Goal: Complete application form

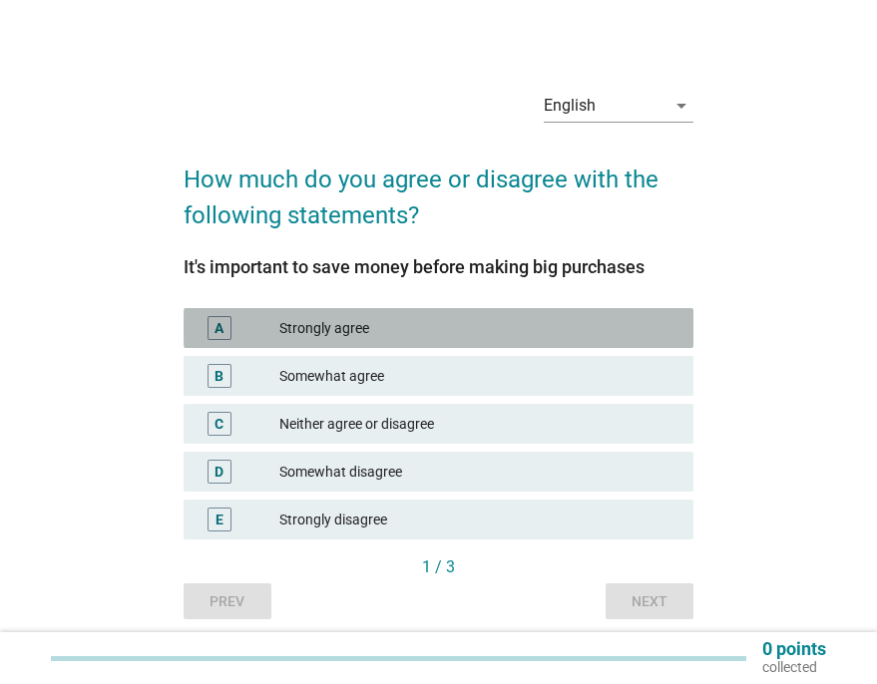
click at [415, 315] on div "A Strongly agree" at bounding box center [439, 328] width 510 height 40
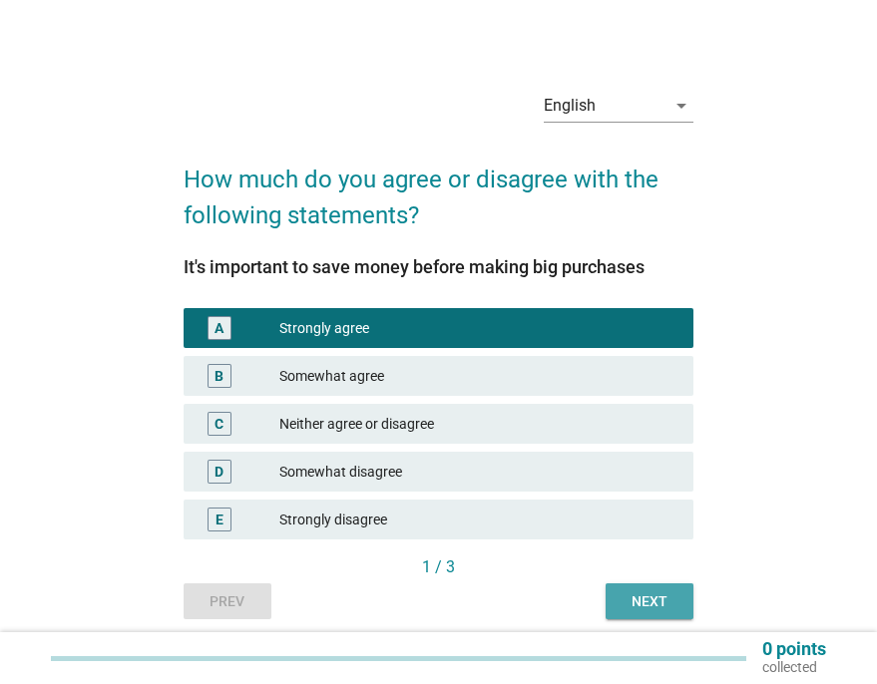
click at [683, 607] on button "Next" at bounding box center [650, 602] width 88 height 36
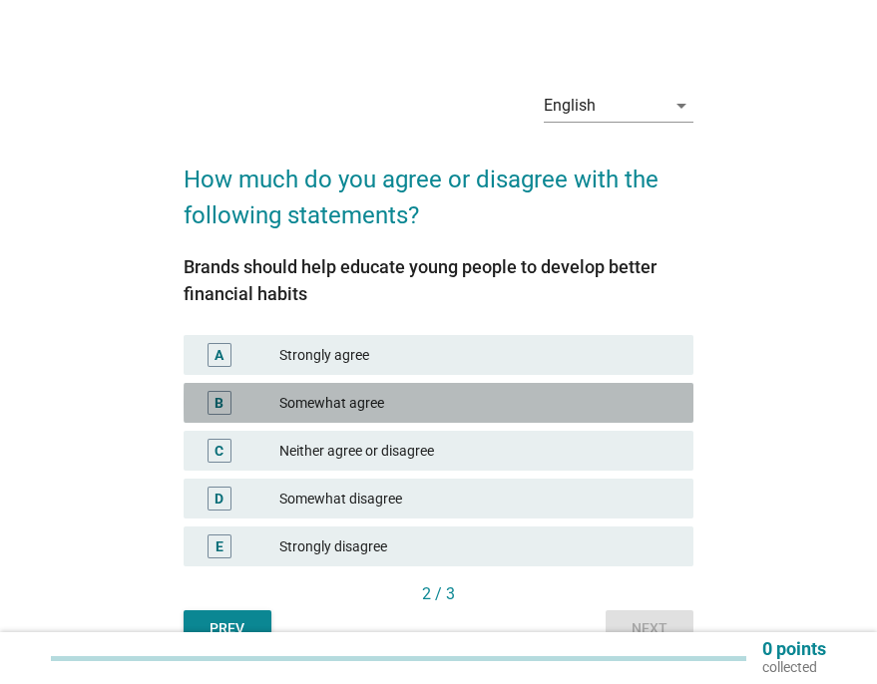
click at [317, 407] on div "Somewhat agree" at bounding box center [478, 403] width 398 height 24
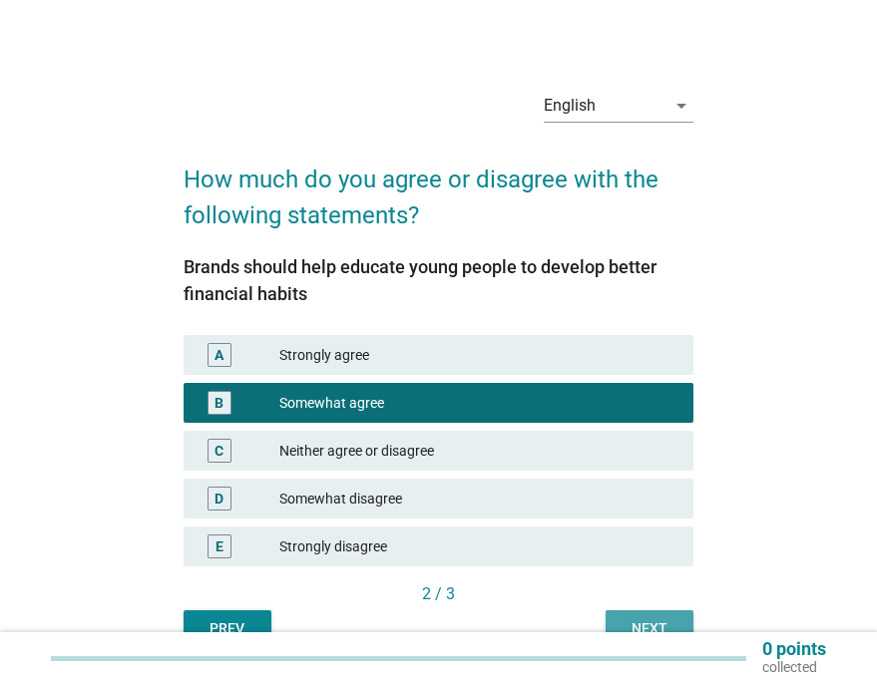
click at [632, 631] on div "Next" at bounding box center [649, 628] width 56 height 21
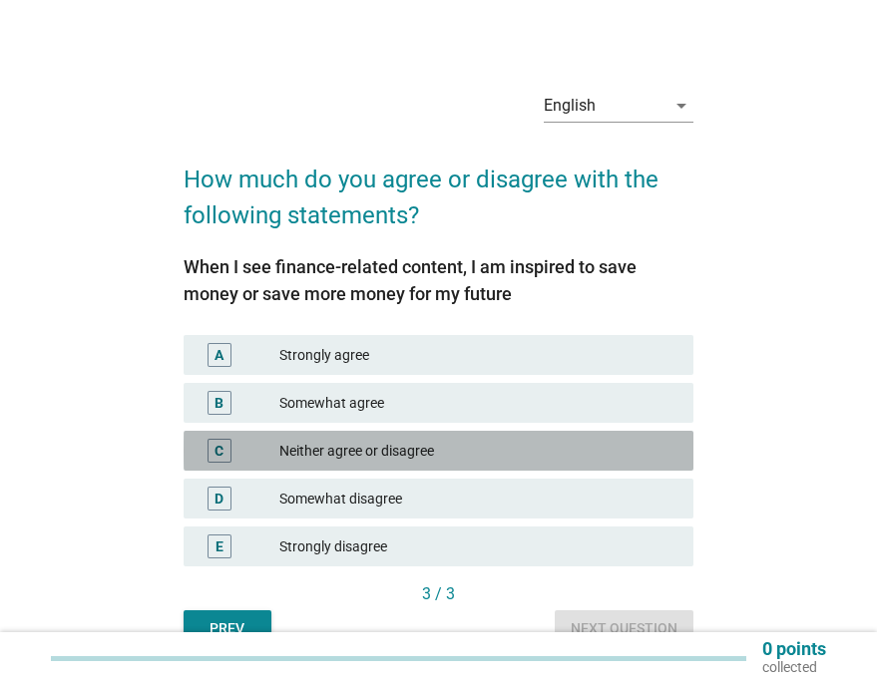
click at [326, 446] on div "Neither agree or disagree" at bounding box center [478, 451] width 398 height 24
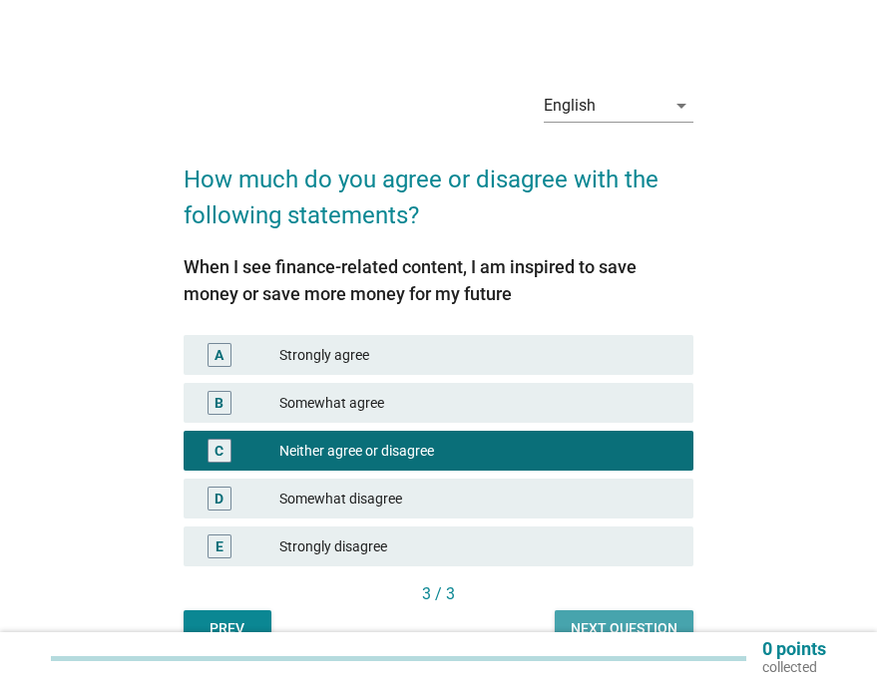
click at [681, 621] on button "Next question" at bounding box center [624, 629] width 139 height 36
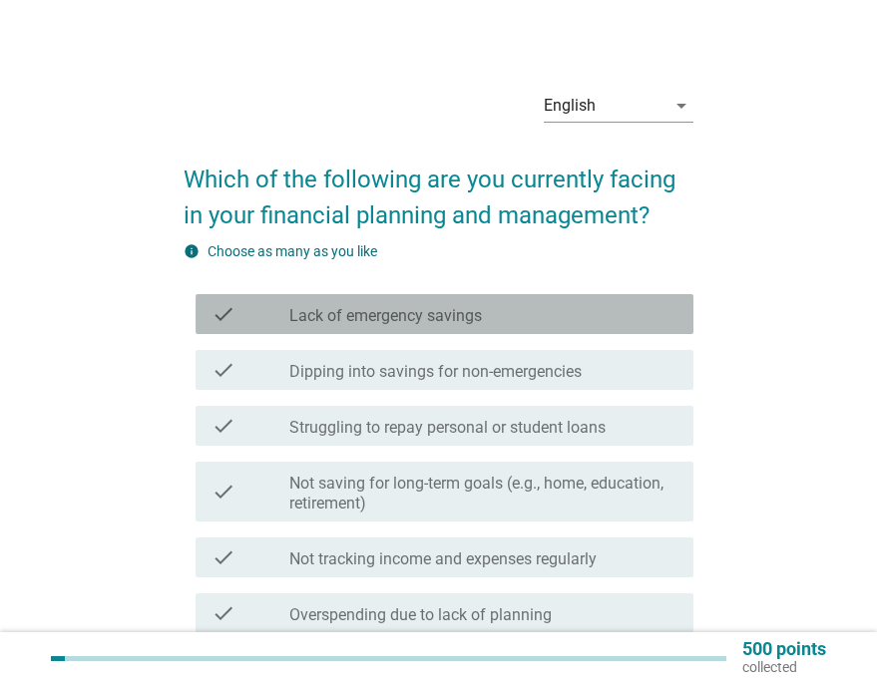
click at [342, 318] on label "Lack of emergency savings" at bounding box center [385, 316] width 193 height 20
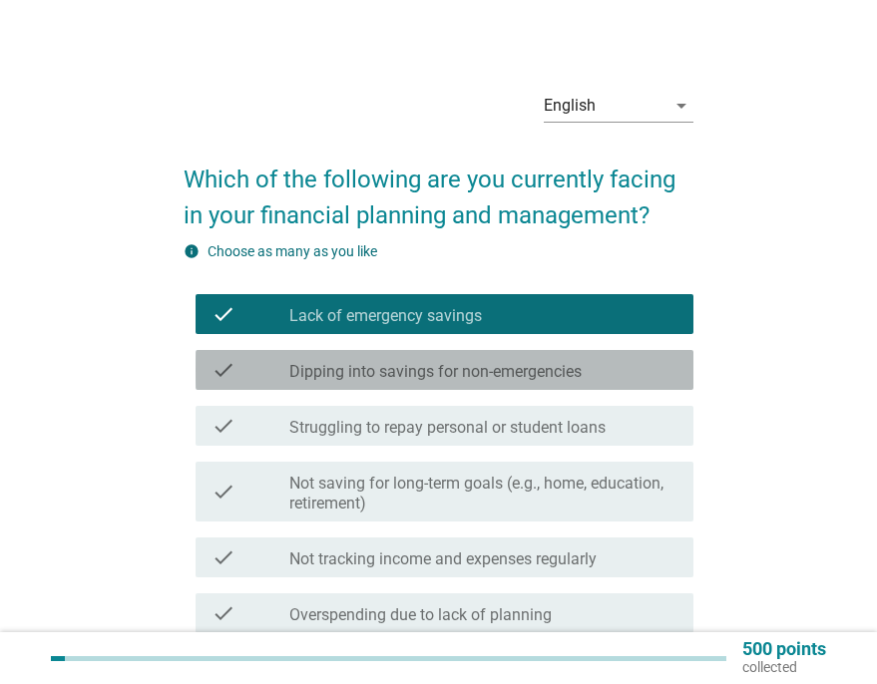
click at [393, 386] on div "check check_box_outline_blank Dipping into savings for non-emergencies" at bounding box center [445, 370] width 498 height 40
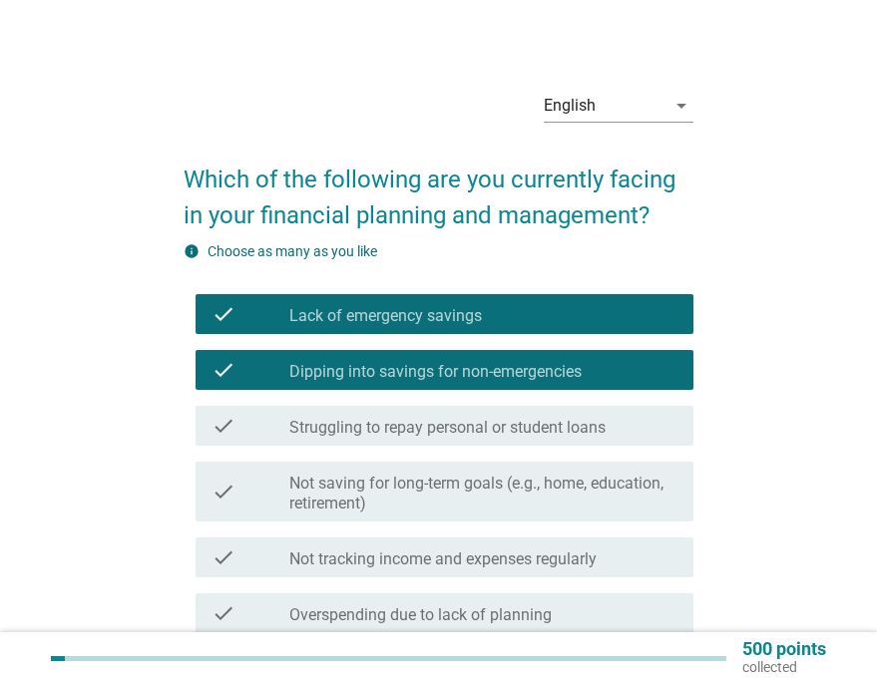
click at [509, 564] on label "Not tracking income and expenses regularly" at bounding box center [442, 560] width 307 height 20
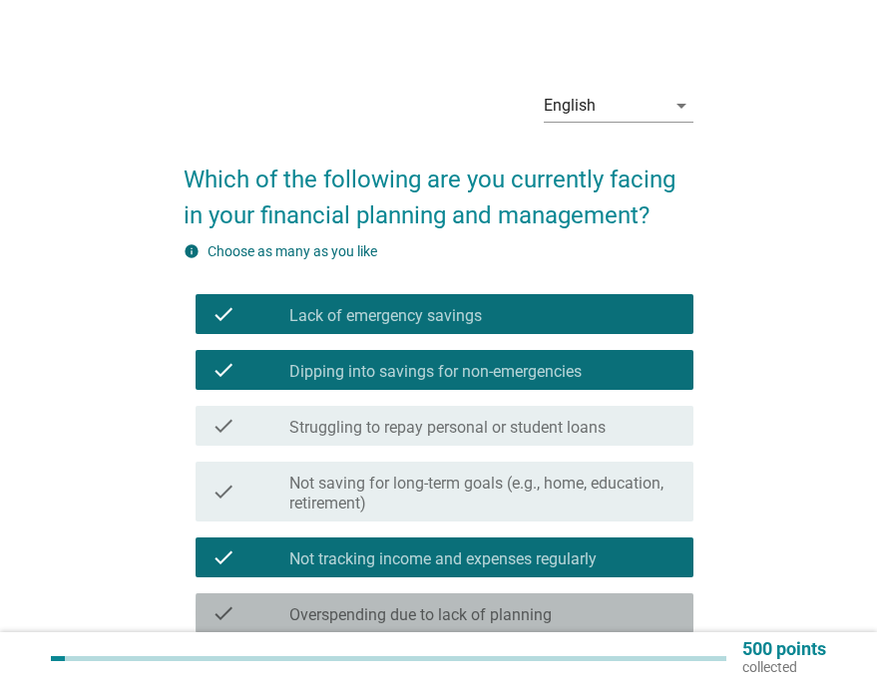
click at [464, 619] on label "Overspending due to lack of planning" at bounding box center [420, 616] width 262 height 20
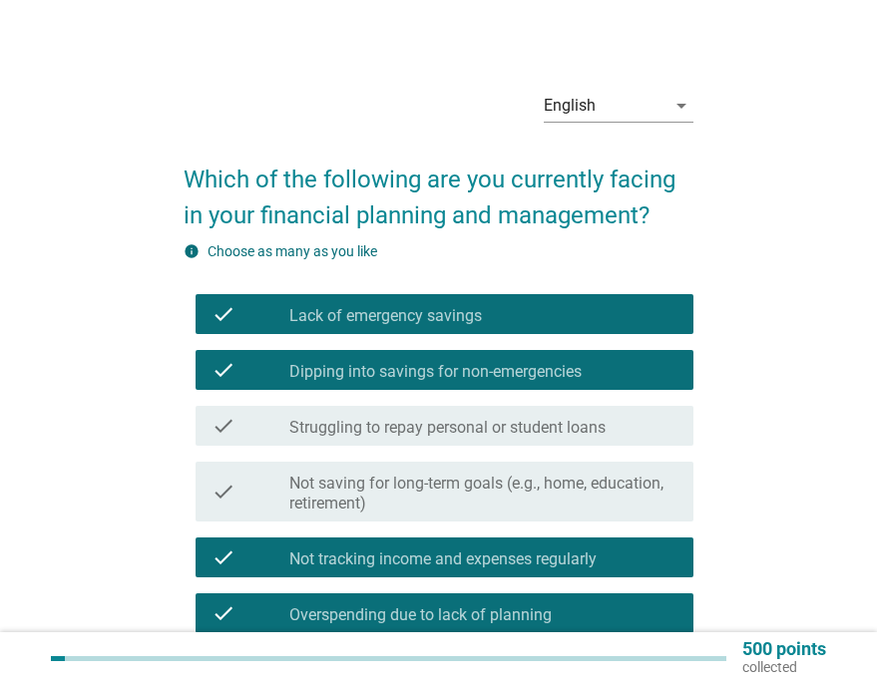
scroll to position [399, 0]
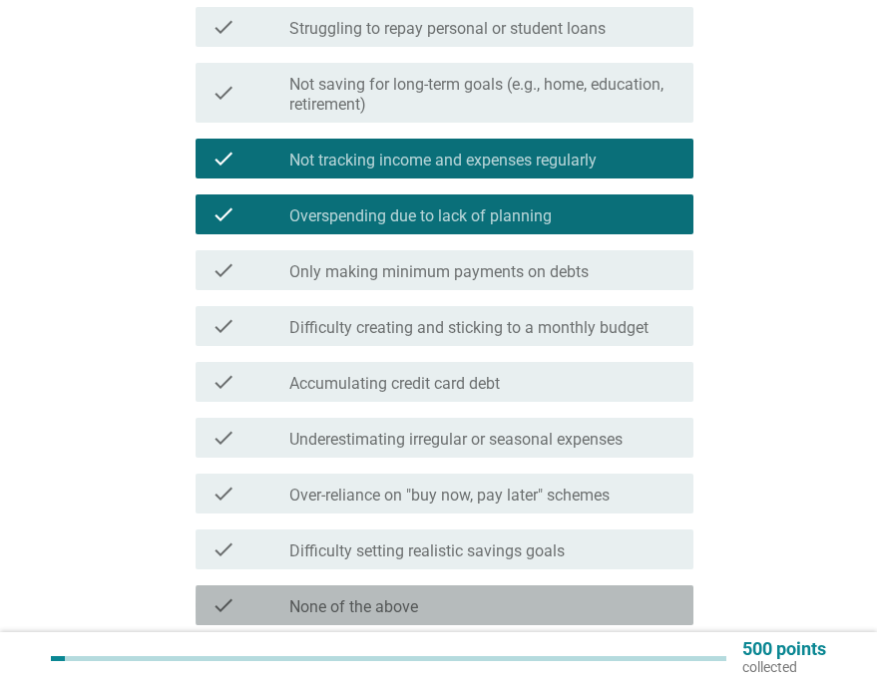
click at [544, 612] on div "check_box_outline_blank None of the above" at bounding box center [483, 606] width 388 height 24
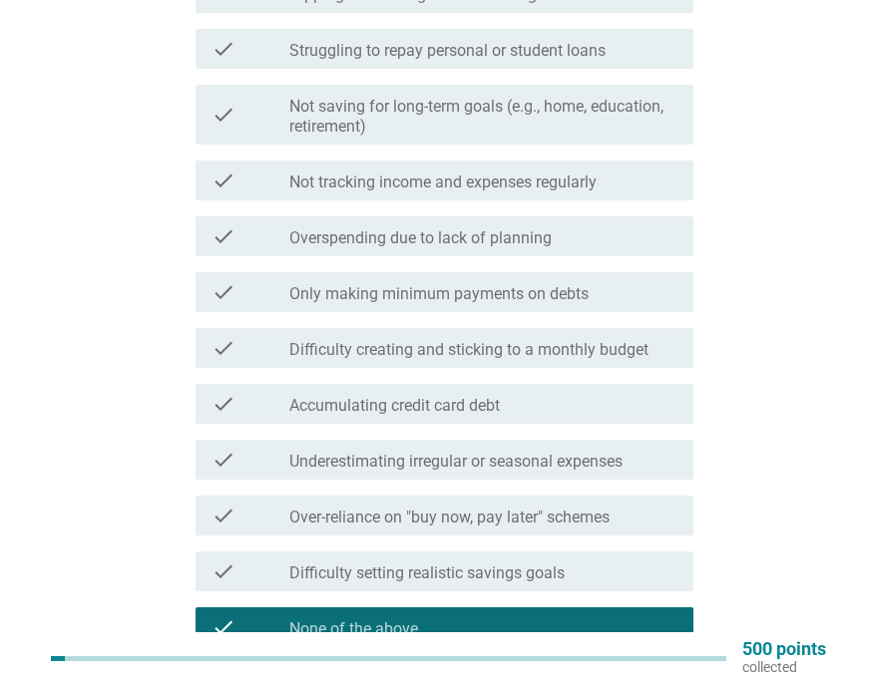
scroll to position [362, 0]
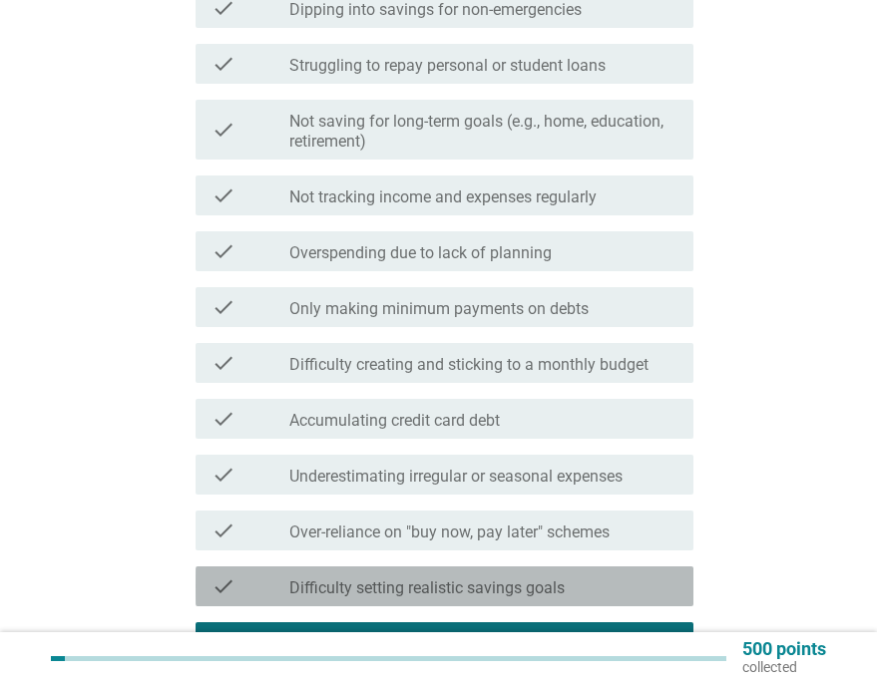
click at [395, 597] on label "Difficulty setting realistic savings goals" at bounding box center [426, 589] width 275 height 20
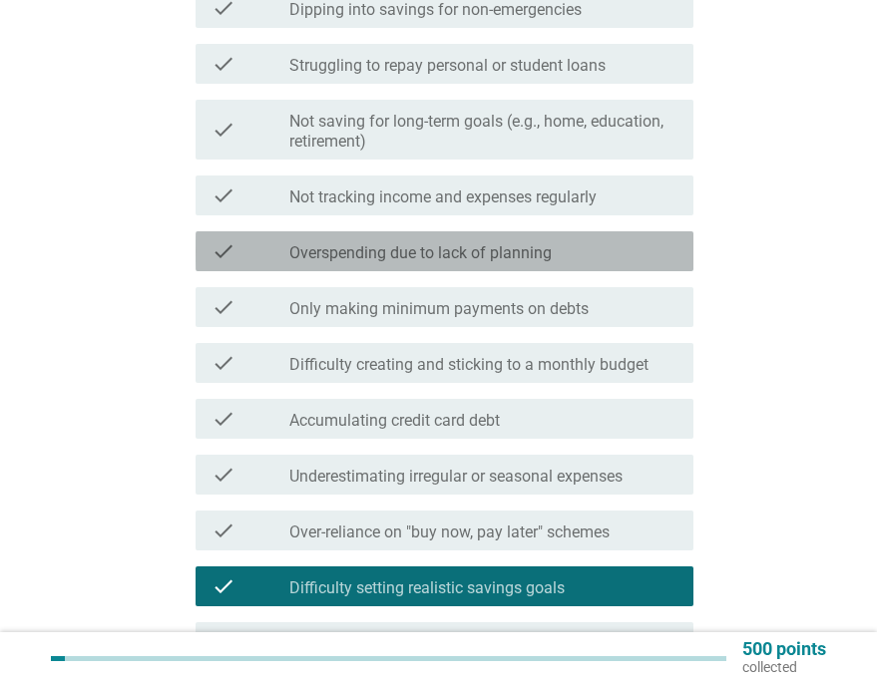
click at [417, 250] on label "Overspending due to lack of planning" at bounding box center [420, 253] width 262 height 20
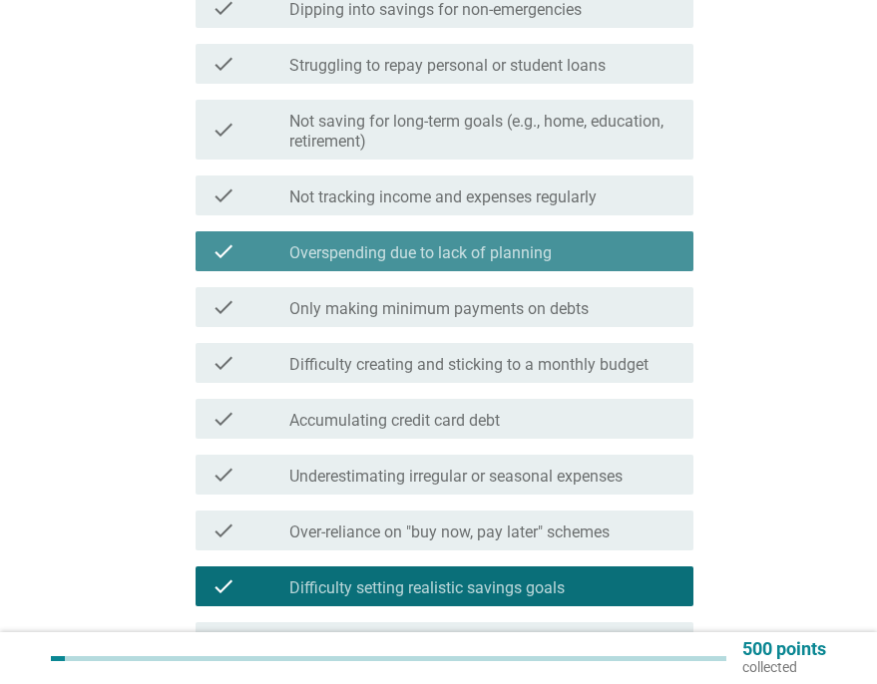
click at [408, 253] on label "Overspending due to lack of planning" at bounding box center [420, 253] width 262 height 20
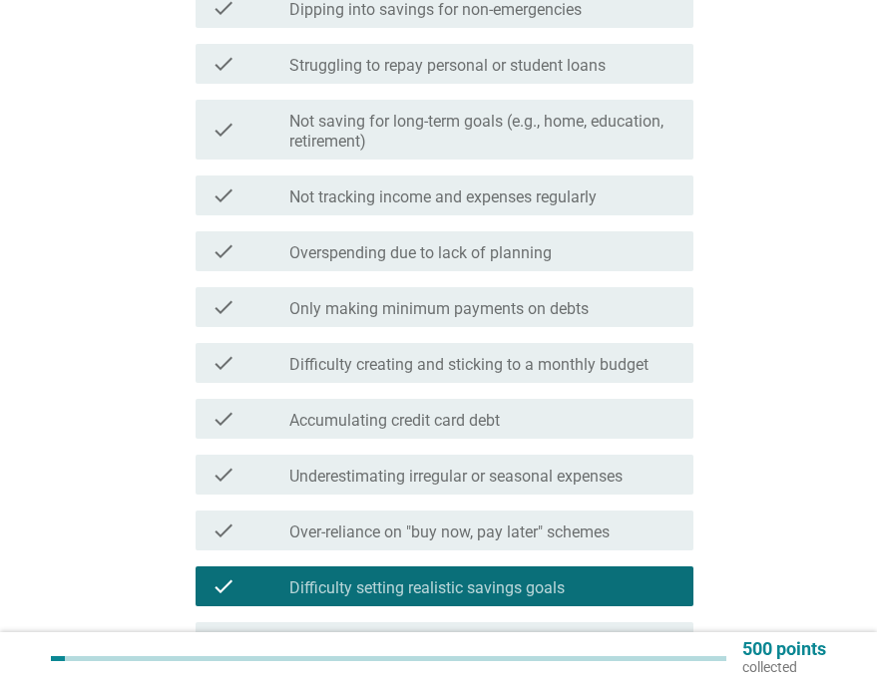
click at [443, 197] on label "Not tracking income and expenses regularly" at bounding box center [442, 198] width 307 height 20
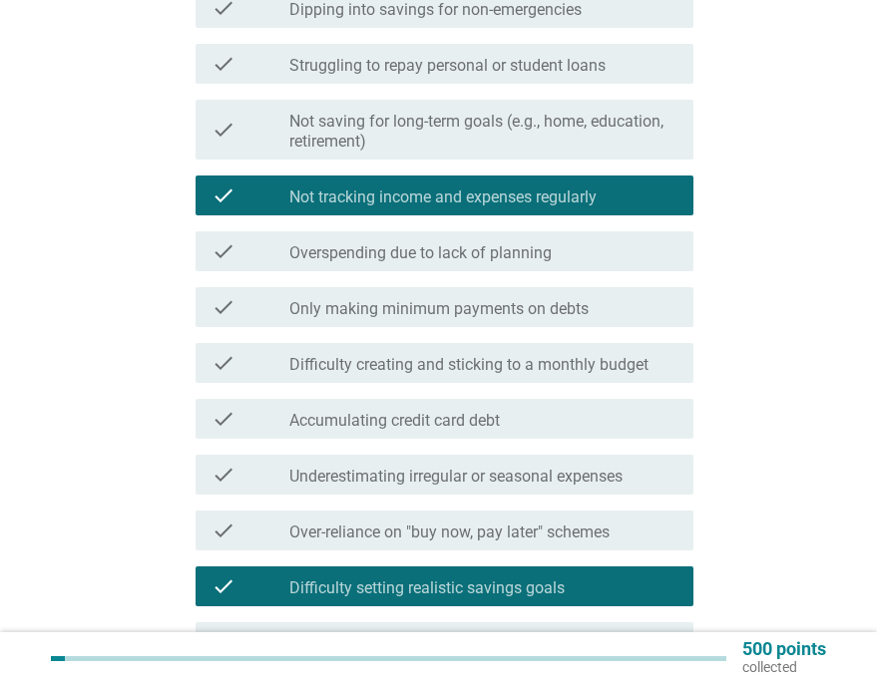
click at [450, 133] on label "Not saving for long-term goals (e.g., home, education, retirement)" at bounding box center [483, 132] width 388 height 40
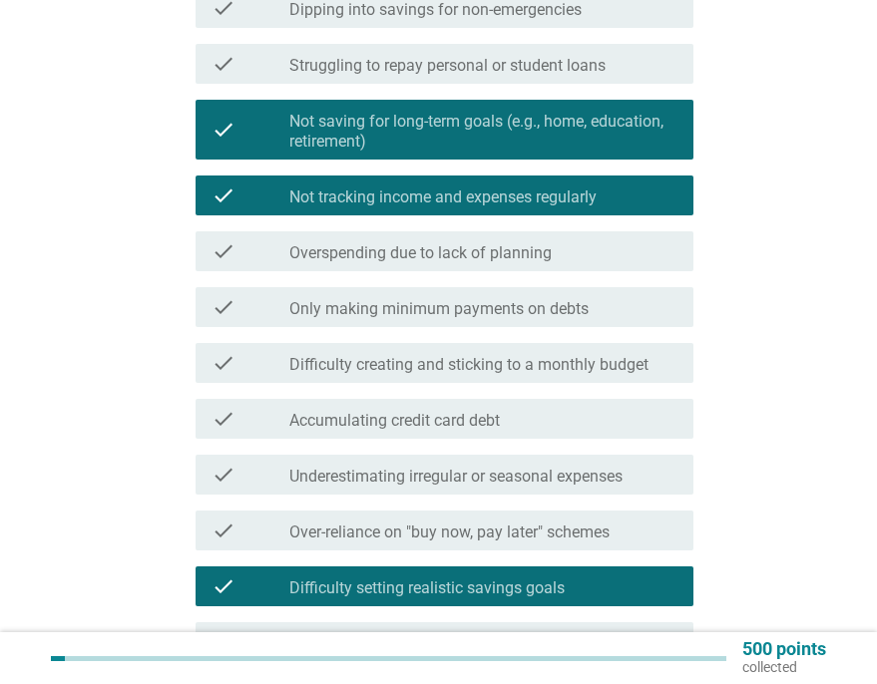
click at [527, 284] on div "check check_box_outline_blank Only making minimum payments on debts" at bounding box center [439, 307] width 510 height 56
click at [531, 311] on label "Only making minimum payments on debts" at bounding box center [438, 309] width 299 height 20
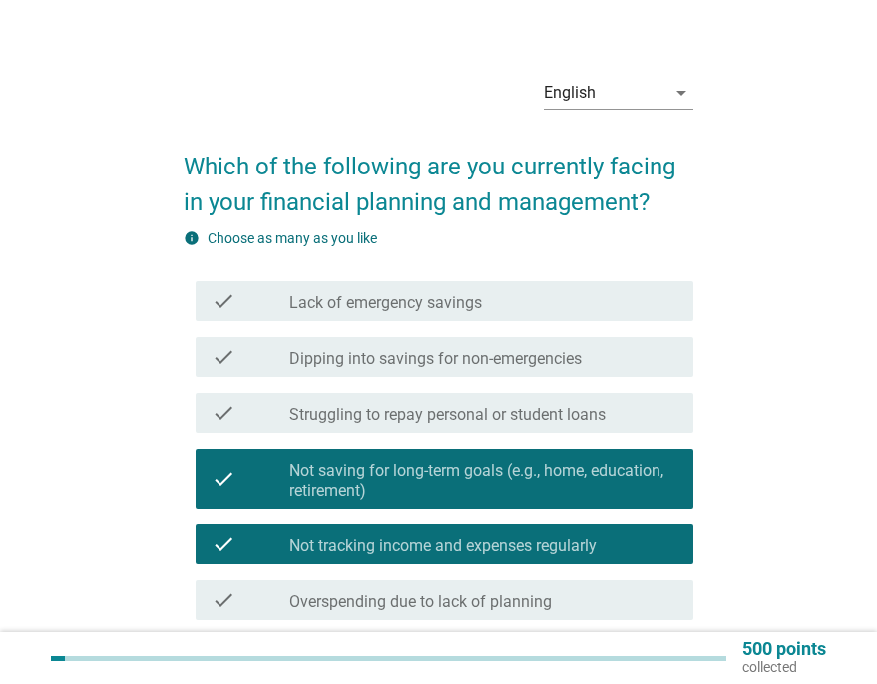
scroll to position [0, 0]
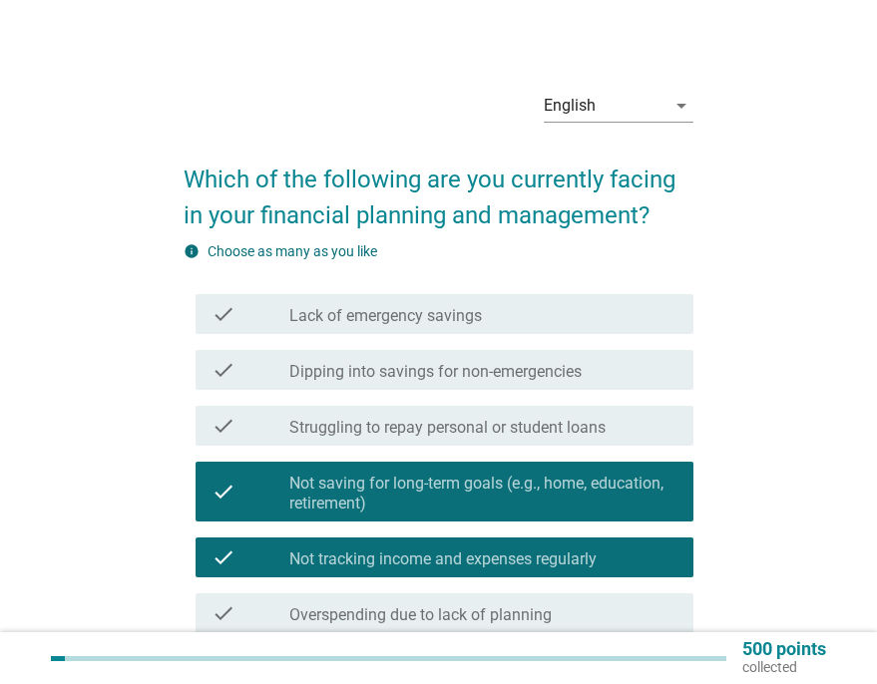
click at [448, 320] on label "Lack of emergency savings" at bounding box center [385, 316] width 193 height 20
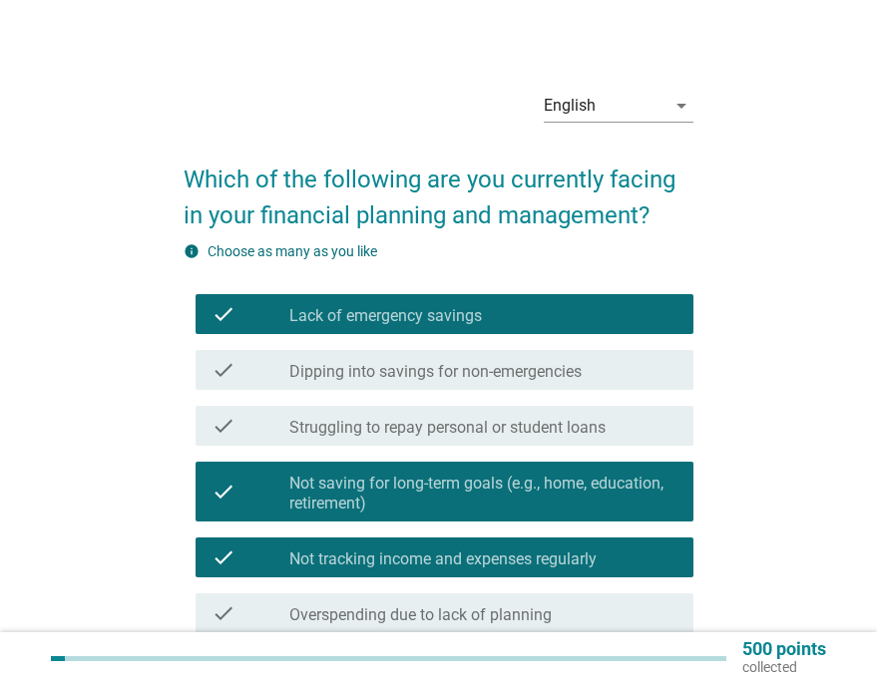
click at [455, 377] on label "Dipping into savings for non-emergencies" at bounding box center [435, 372] width 292 height 20
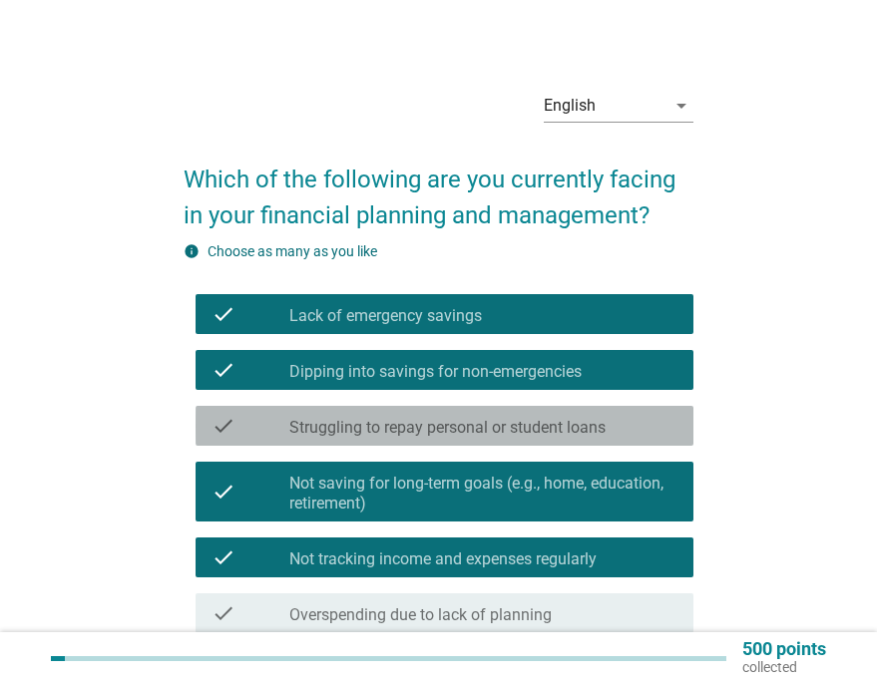
click at [458, 431] on label "Struggling to repay personal or student loans" at bounding box center [447, 428] width 316 height 20
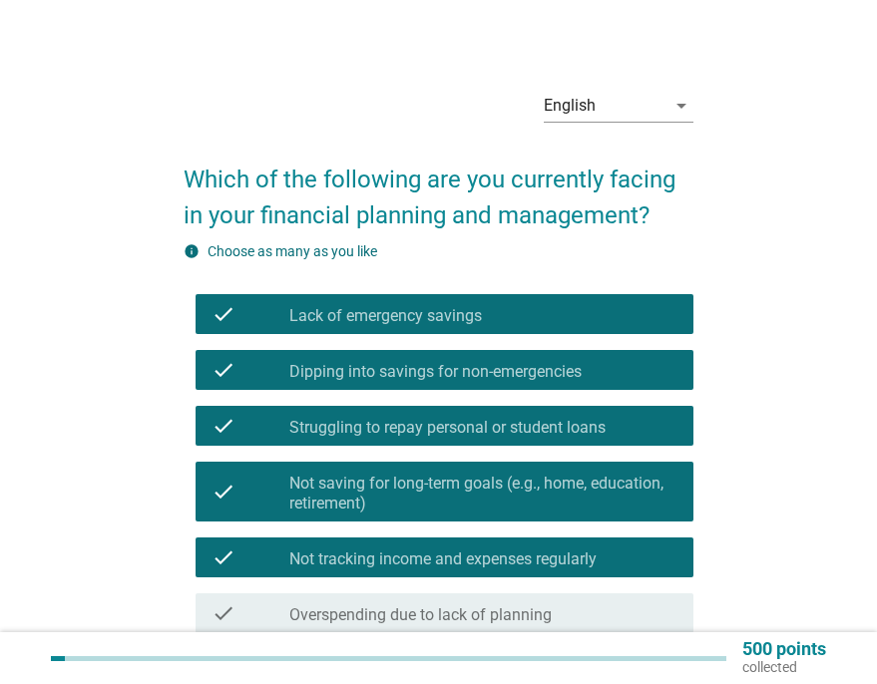
click at [458, 431] on label "Struggling to repay personal or student loans" at bounding box center [447, 428] width 316 height 20
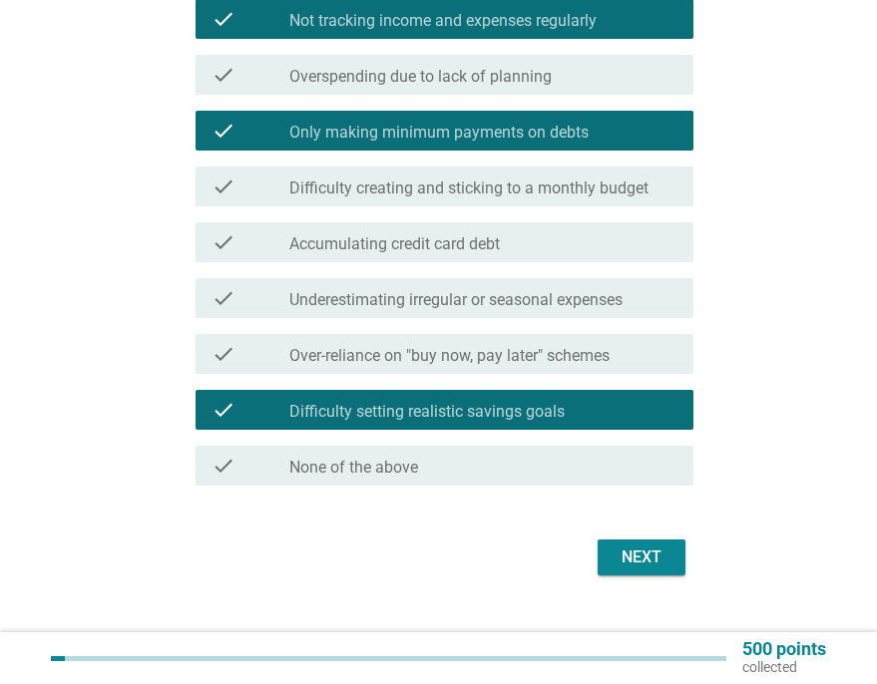
scroll to position [562, 0]
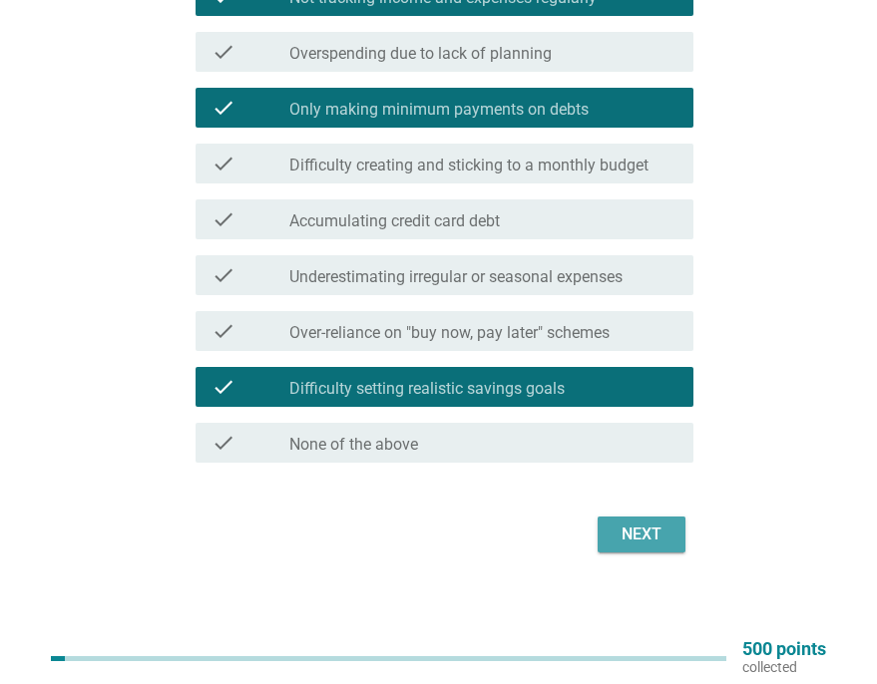
click at [670, 528] on button "Next" at bounding box center [642, 535] width 88 height 36
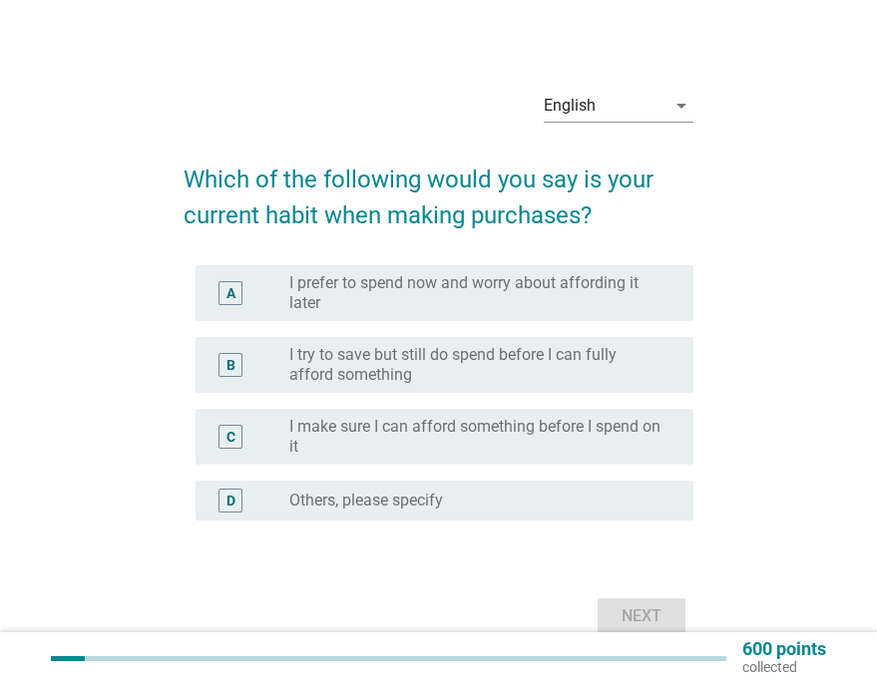
click at [551, 496] on div "radio_button_unchecked Others, please specify" at bounding box center [475, 501] width 372 height 20
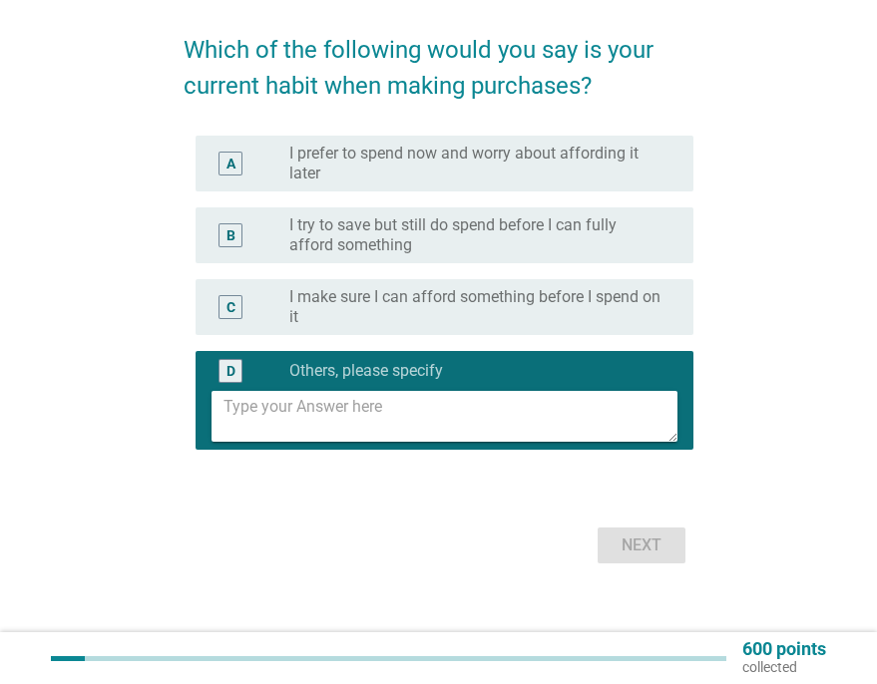
scroll to position [141, 0]
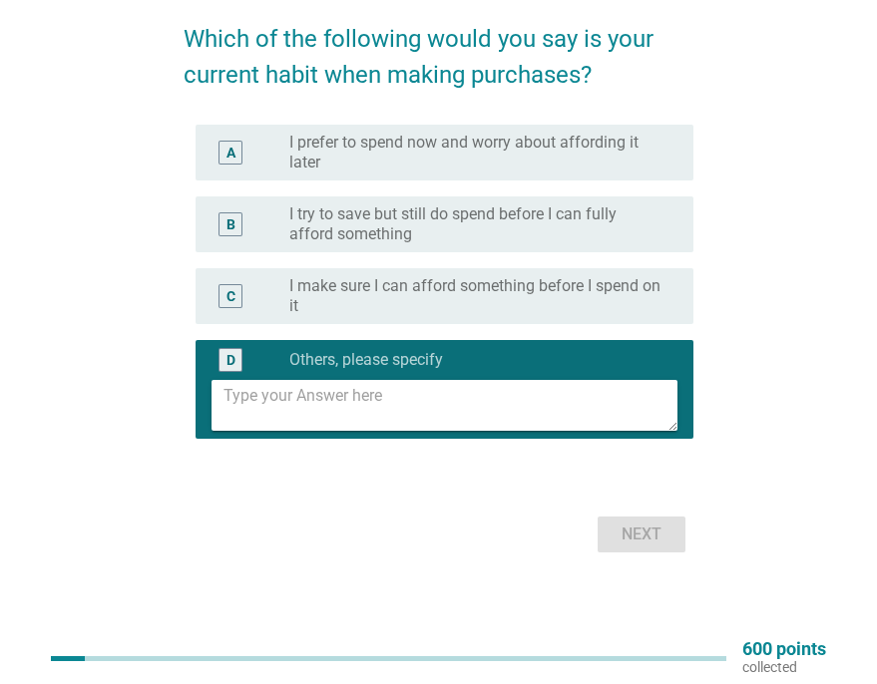
click at [642, 522] on div "Next" at bounding box center [439, 535] width 510 height 48
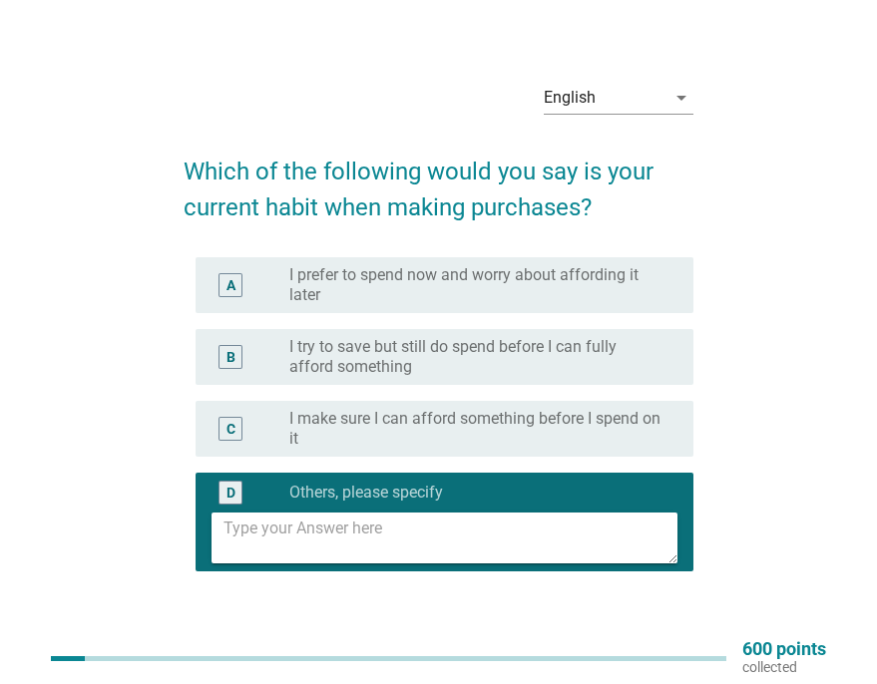
scroll to position [0, 0]
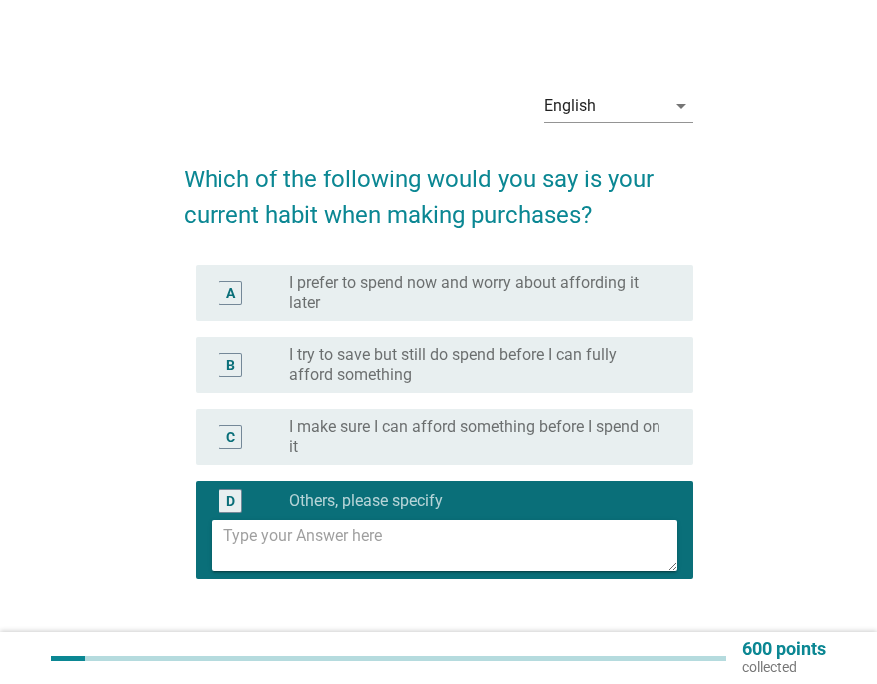
click at [240, 515] on div at bounding box center [444, 542] width 466 height 59
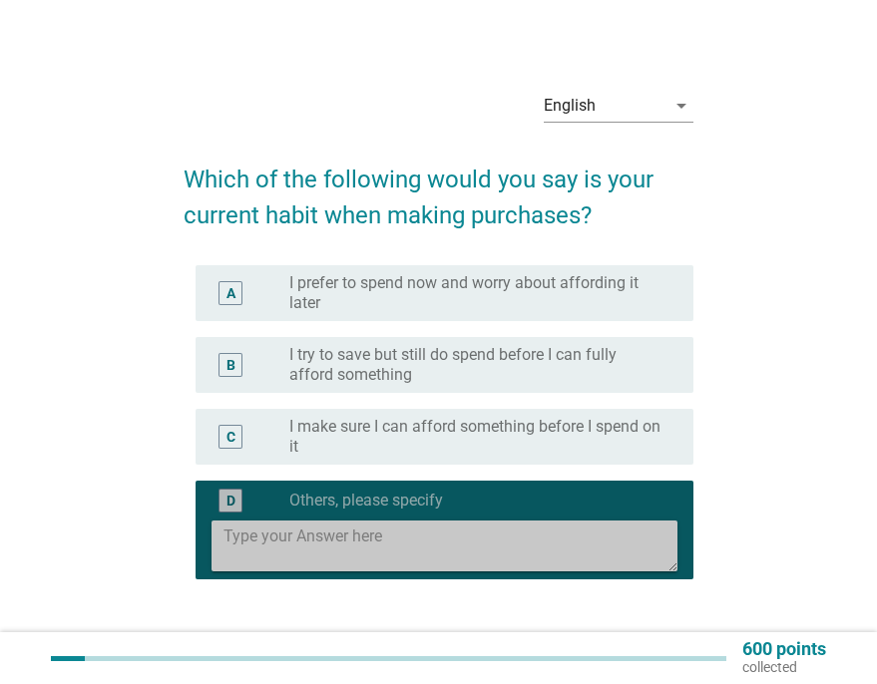
drag, startPoint x: 240, startPoint y: 515, endPoint x: 369, endPoint y: 507, distance: 128.9
click at [369, 507] on label "Others, please specify" at bounding box center [366, 501] width 154 height 20
click at [342, 534] on textarea at bounding box center [450, 546] width 454 height 51
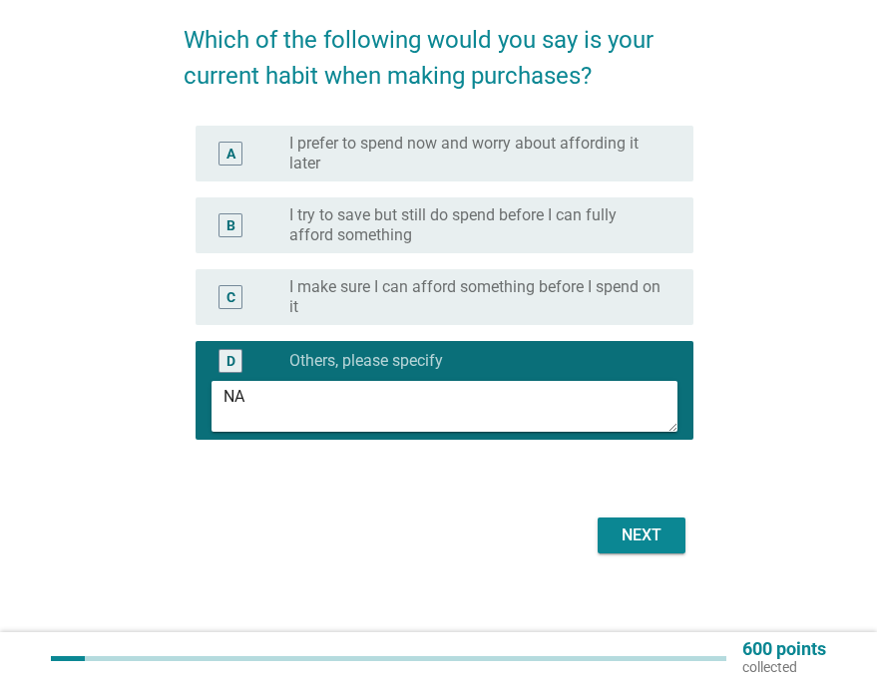
scroll to position [141, 0]
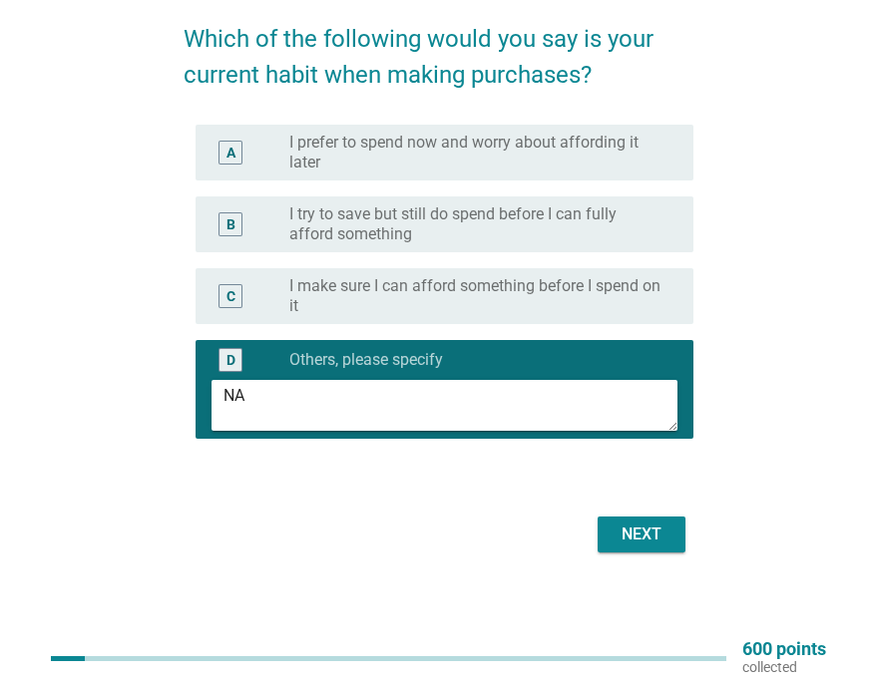
type textarea "NA"
click at [674, 545] on button "Next" at bounding box center [642, 535] width 88 height 36
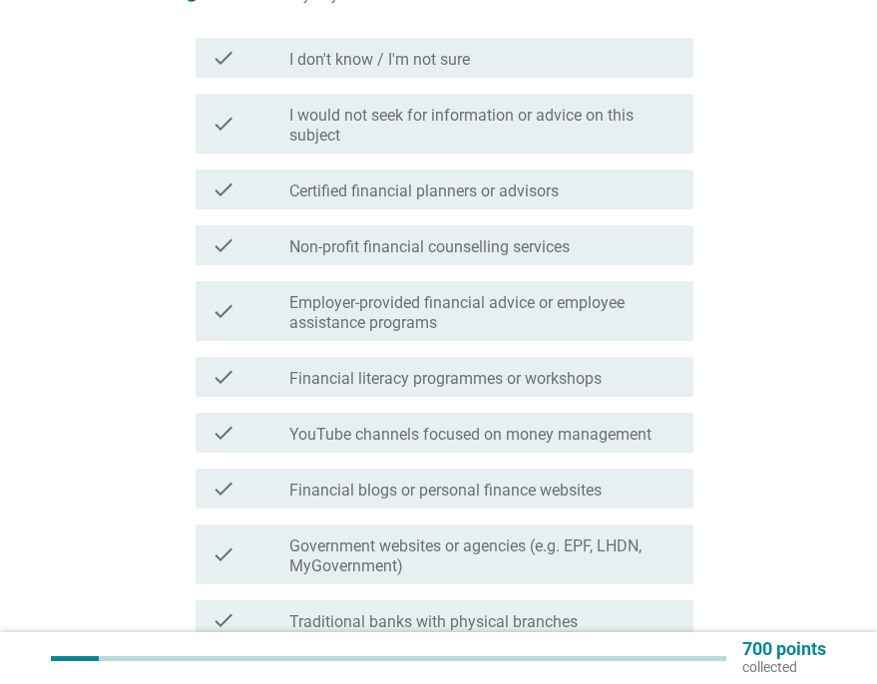
scroll to position [299, 0]
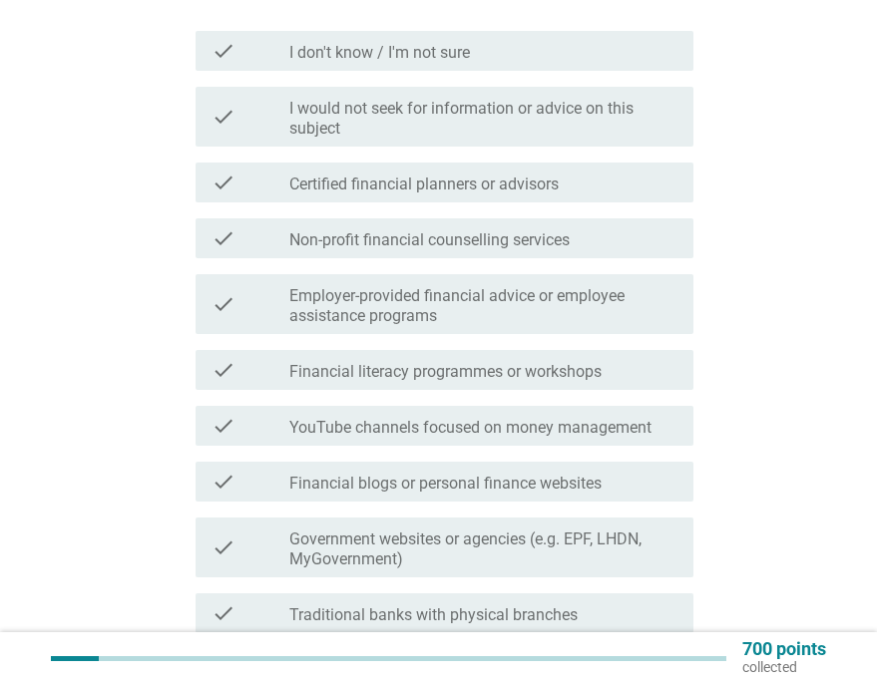
click at [418, 119] on label "I would not seek for information or advice on this subject" at bounding box center [483, 119] width 388 height 40
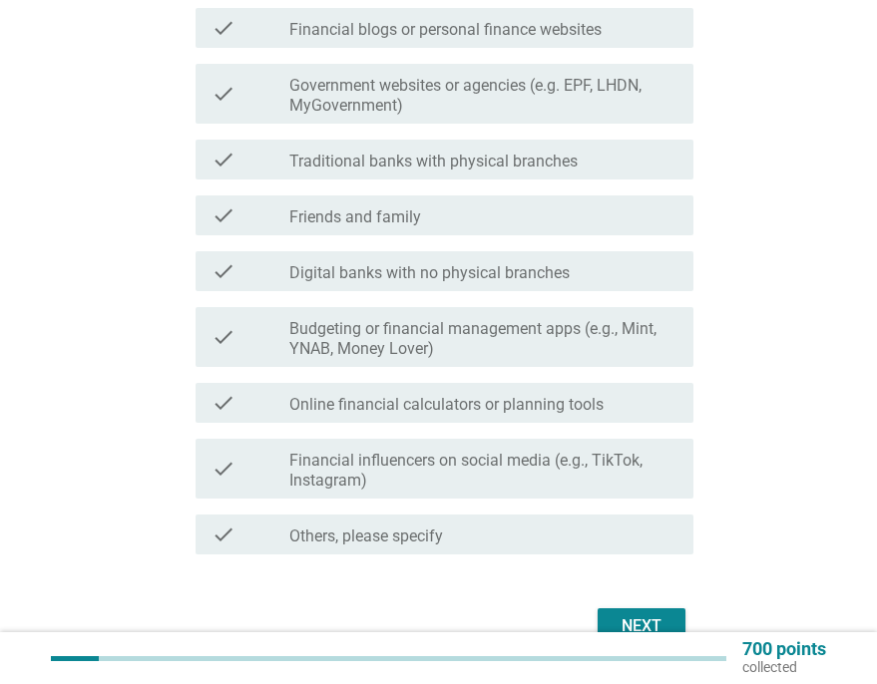
scroll to position [845, 0]
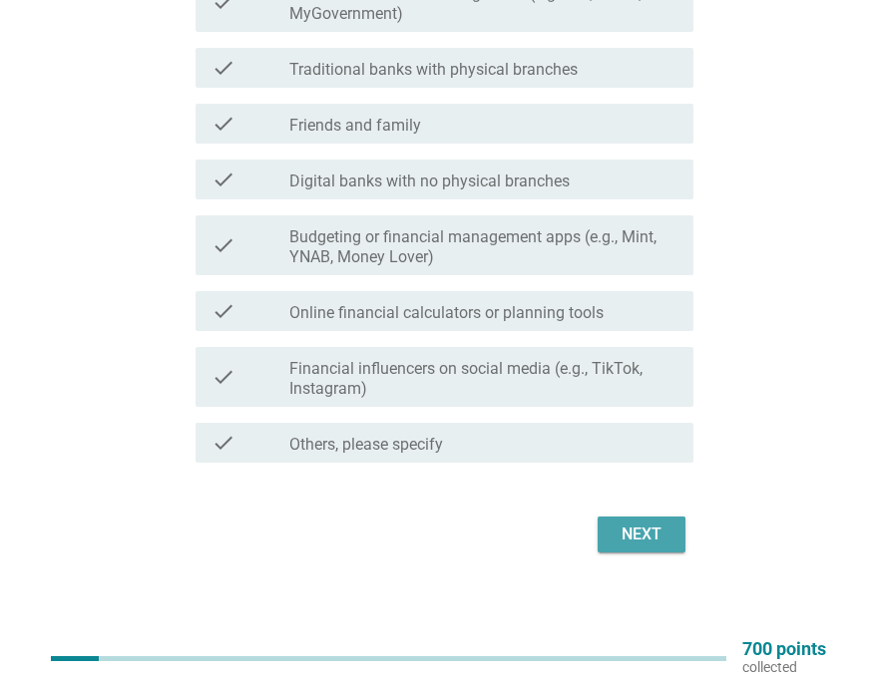
click at [654, 528] on div "Next" at bounding box center [642, 535] width 56 height 24
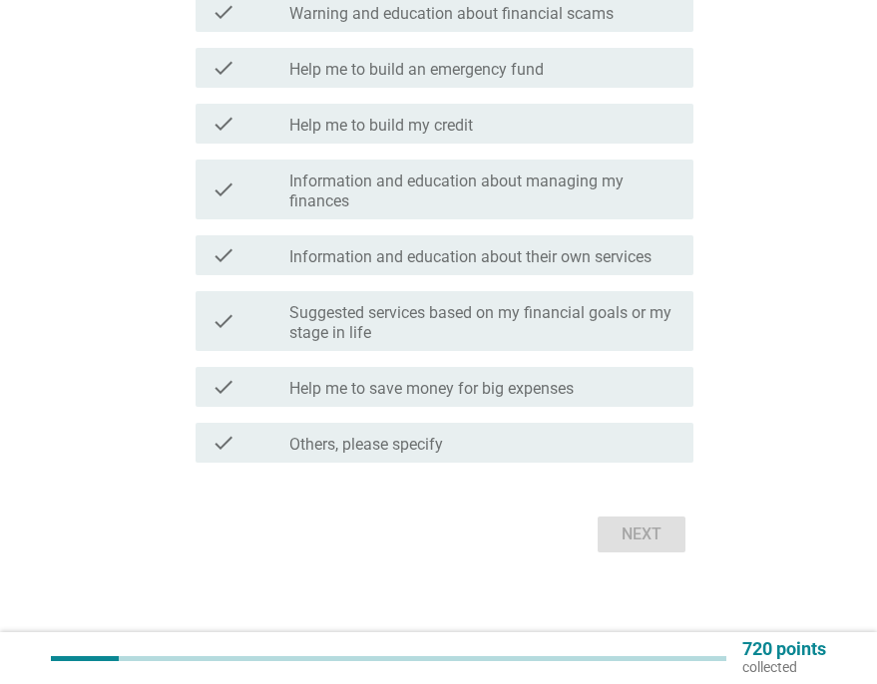
scroll to position [0, 0]
